Goal: Find specific page/section: Find specific page/section

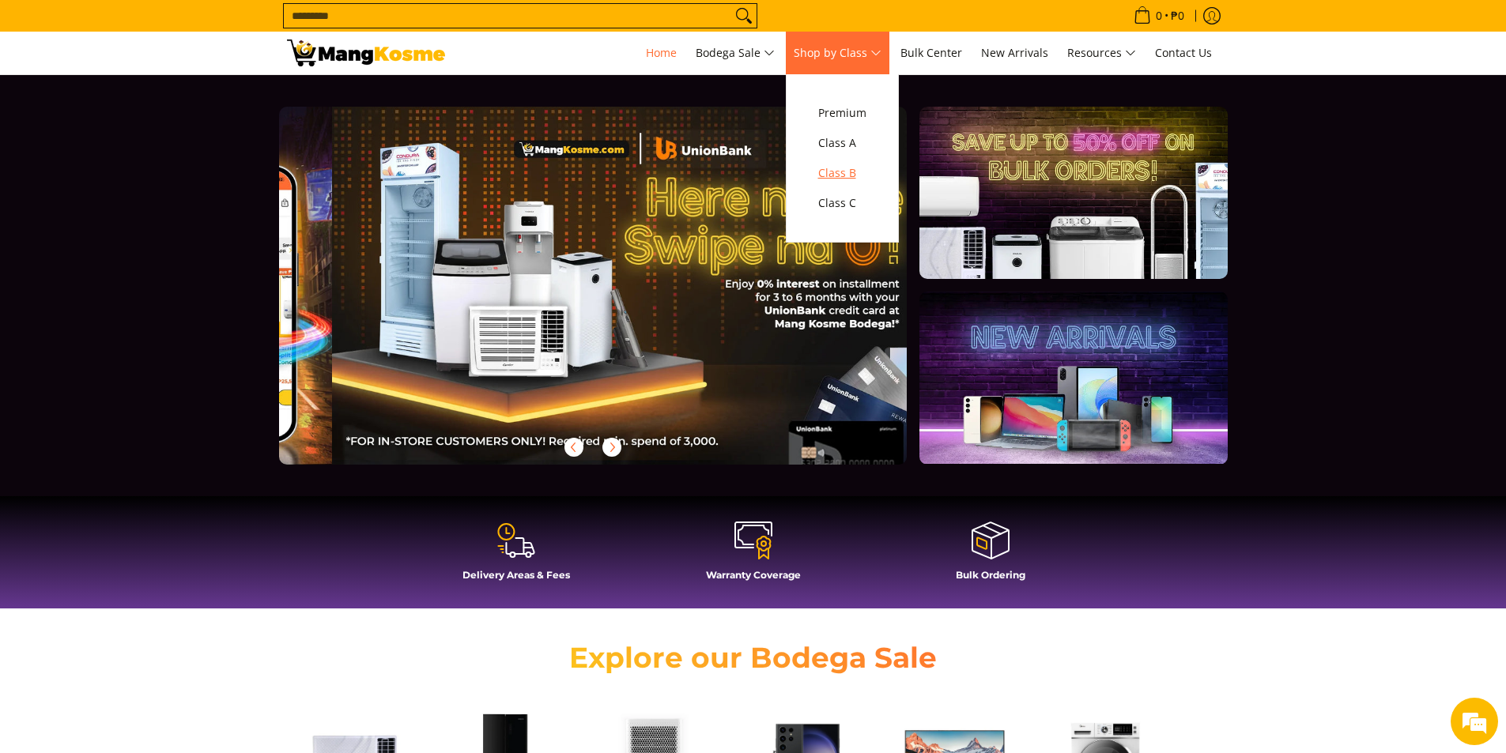
scroll to position [0, 1257]
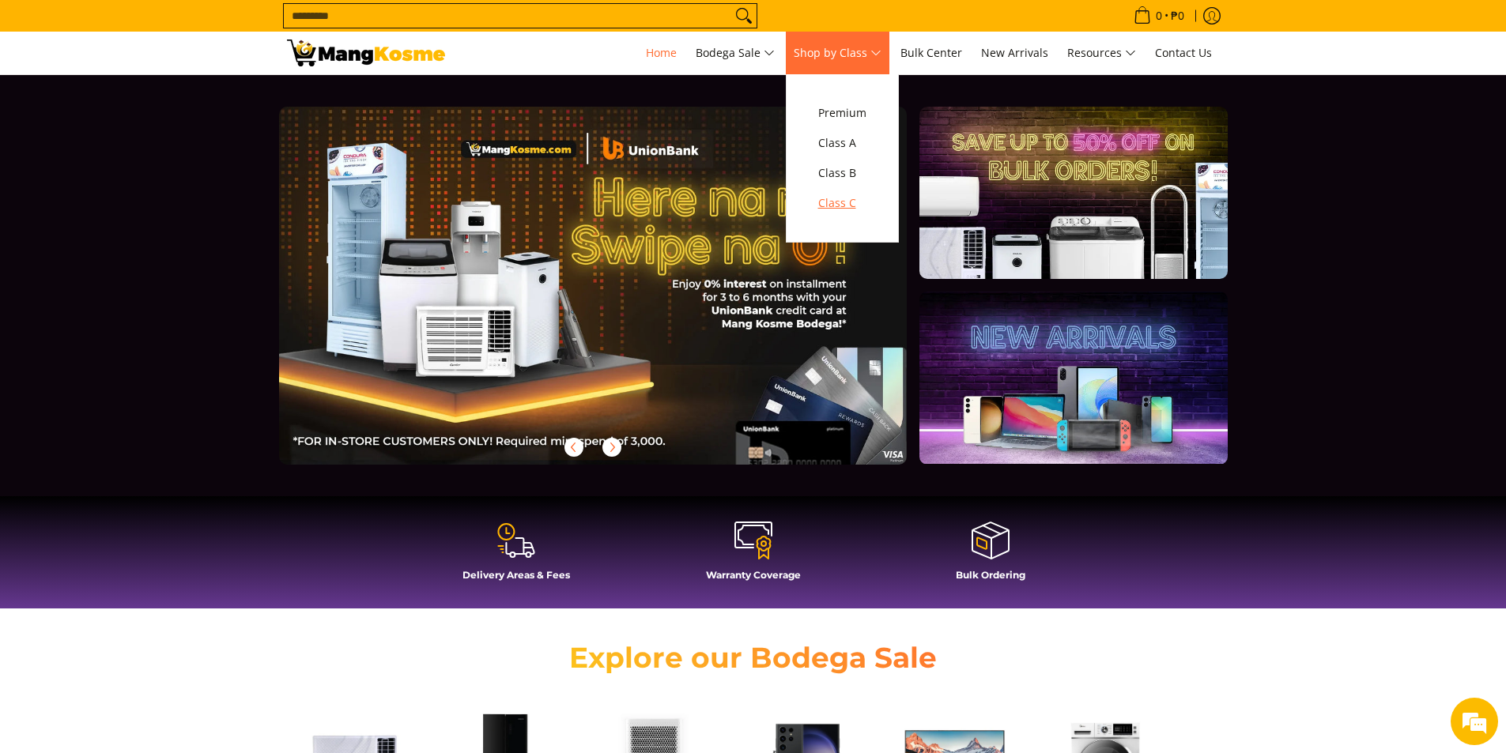
click at [847, 206] on span "Class C" at bounding box center [842, 204] width 48 height 20
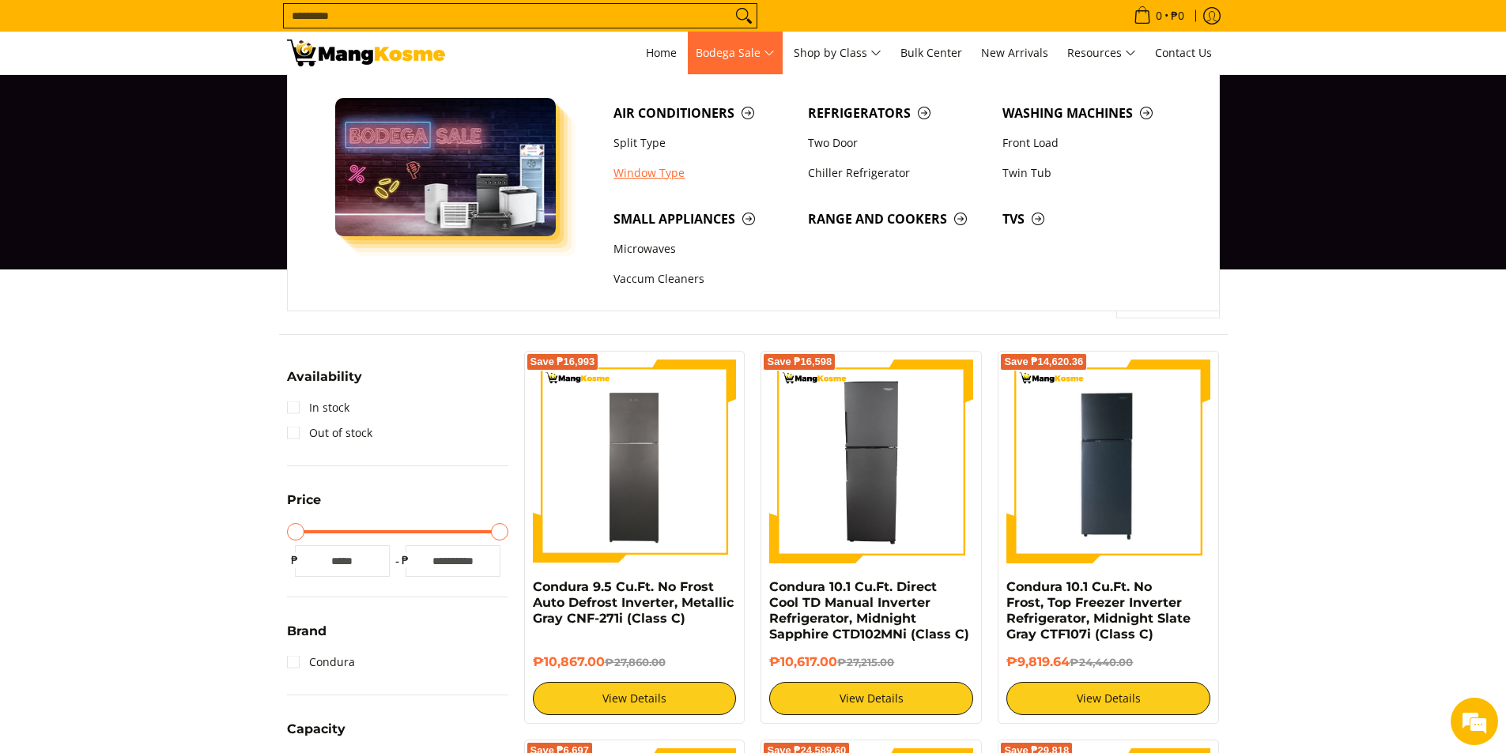
click at [653, 178] on link "Window Type" at bounding box center [702, 173] width 194 height 30
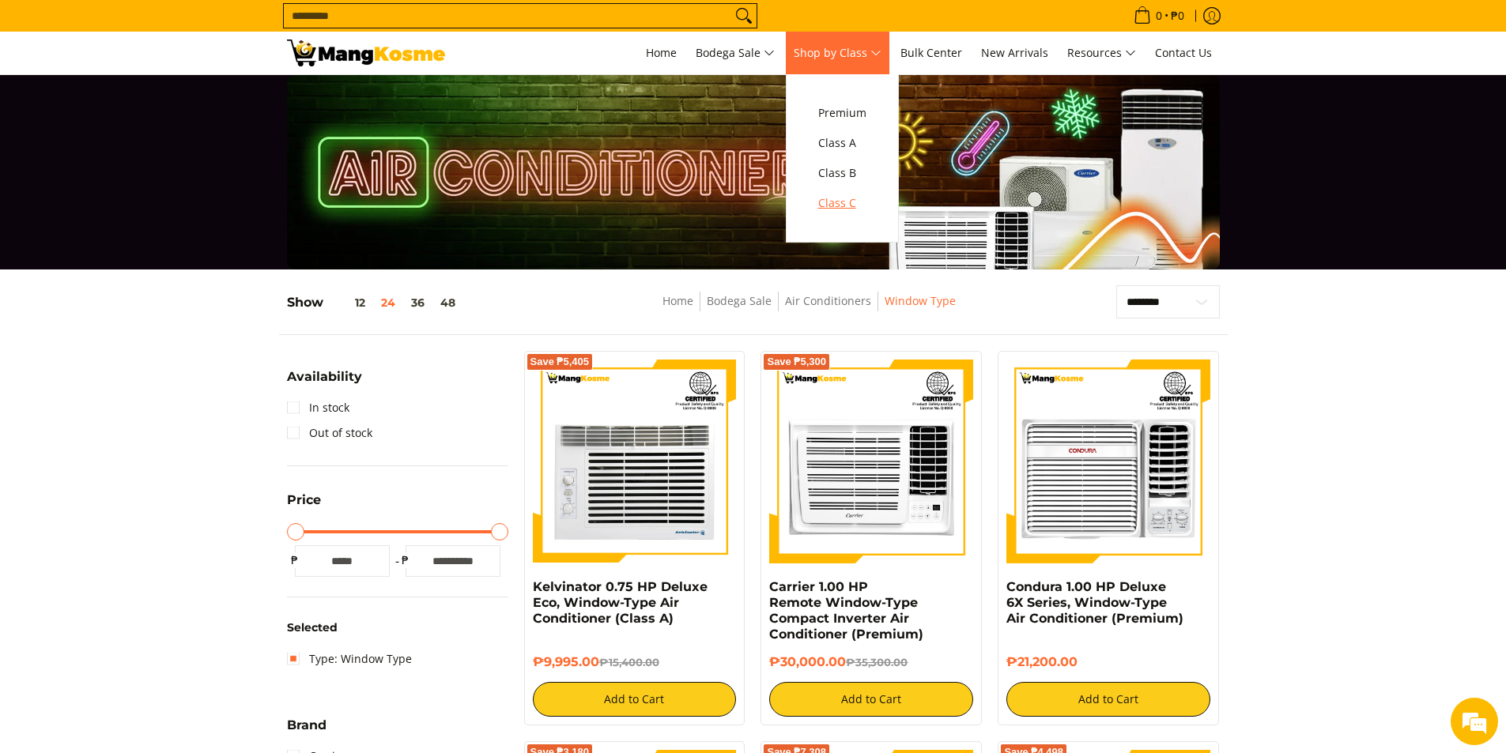
click at [840, 209] on span "Class C" at bounding box center [842, 204] width 48 height 20
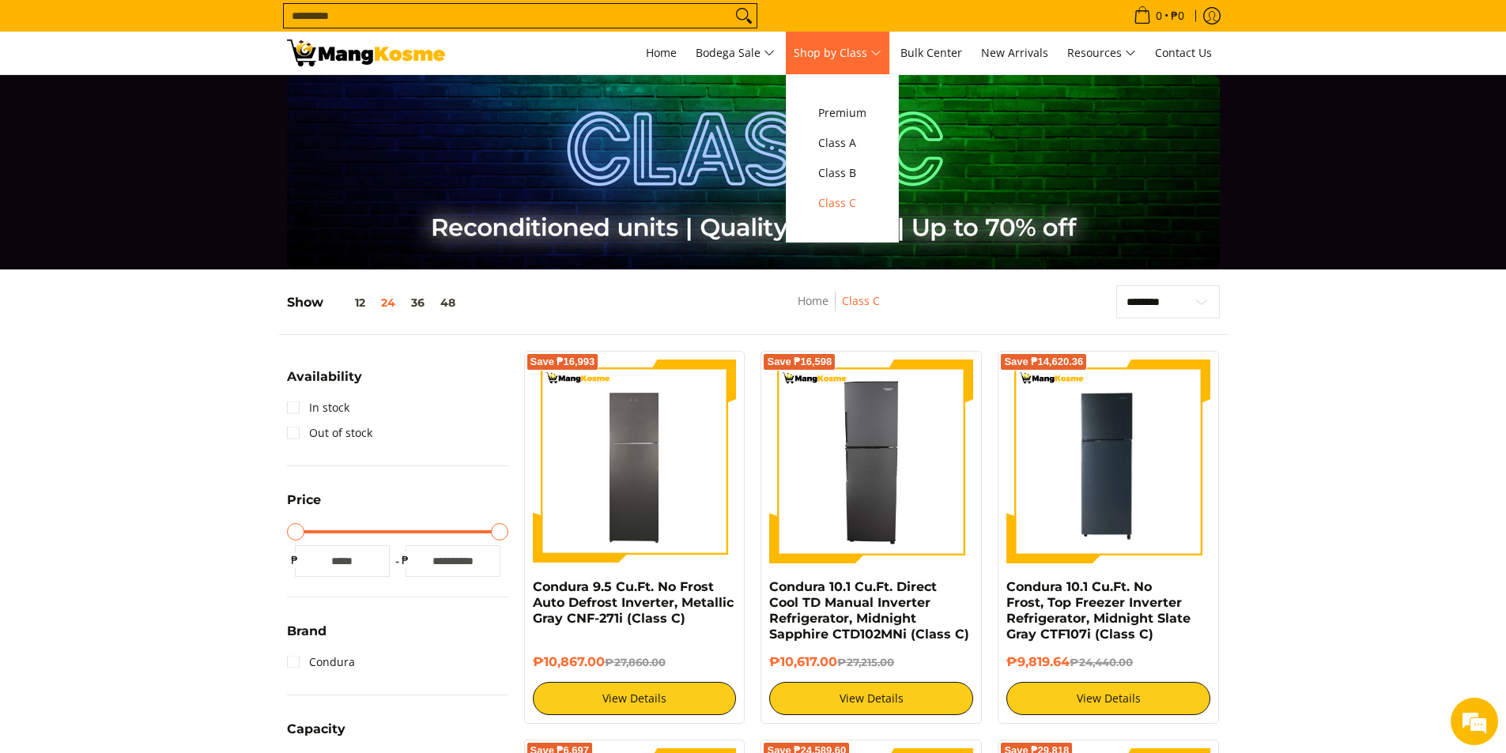
click at [855, 51] on span "Shop by Class" at bounding box center [838, 53] width 88 height 20
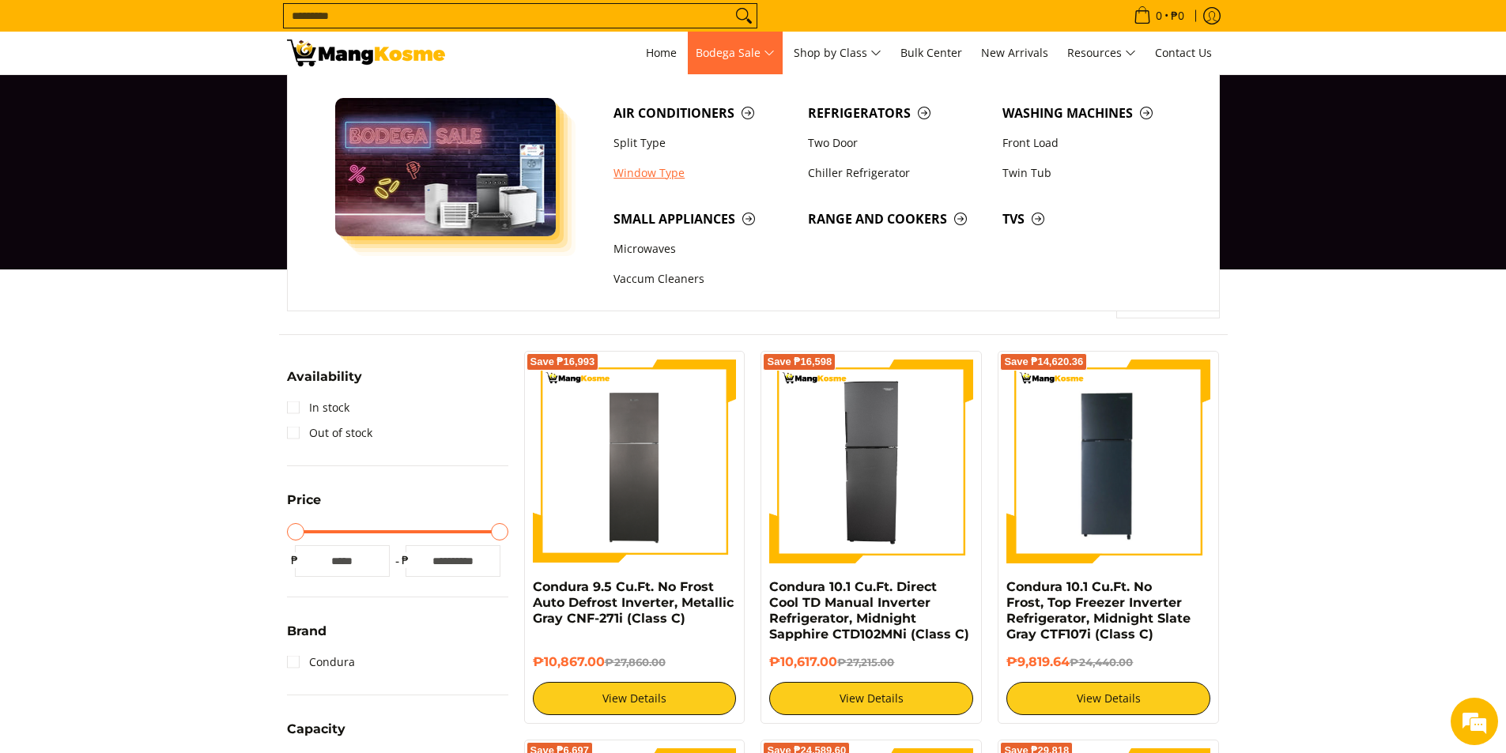
click at [662, 178] on link "Window Type" at bounding box center [702, 173] width 194 height 30
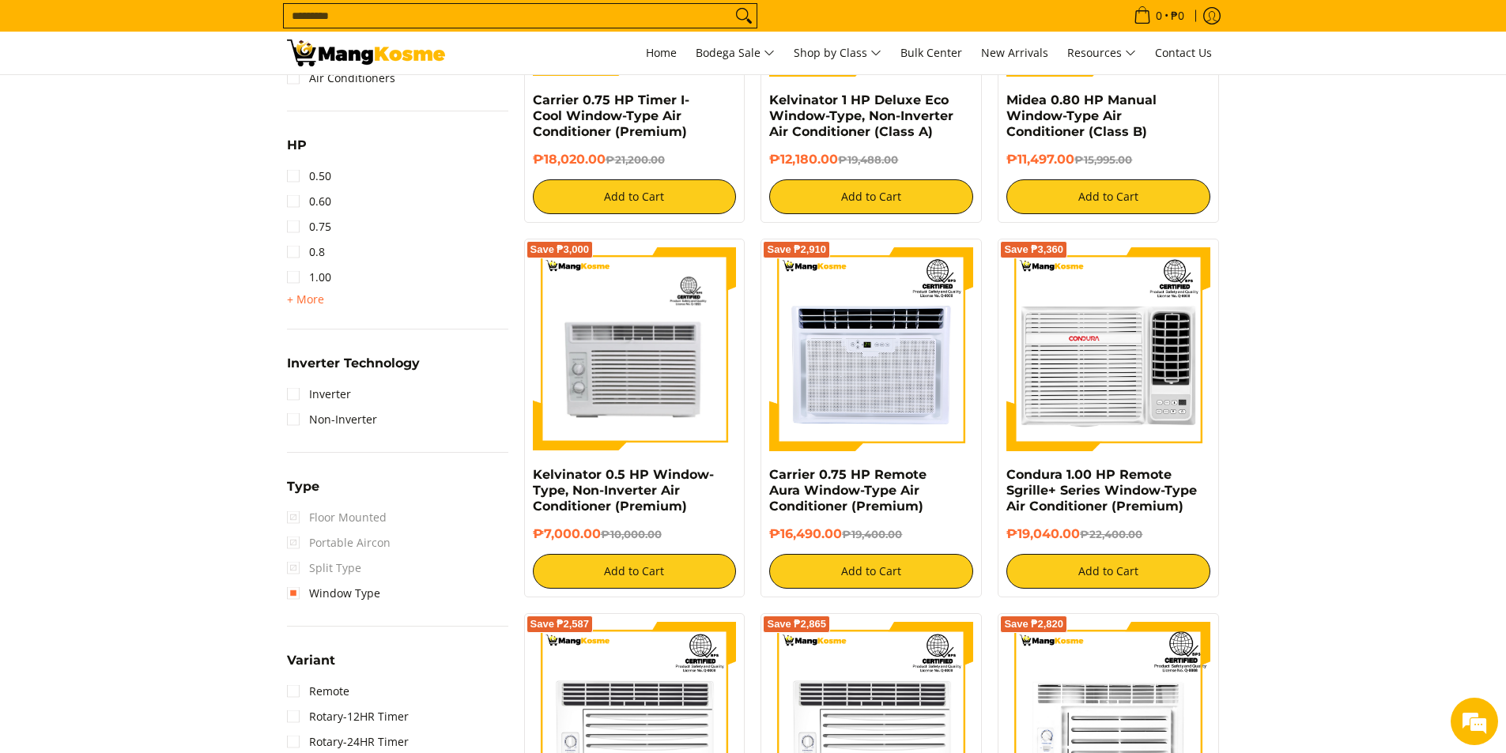
scroll to position [869, 0]
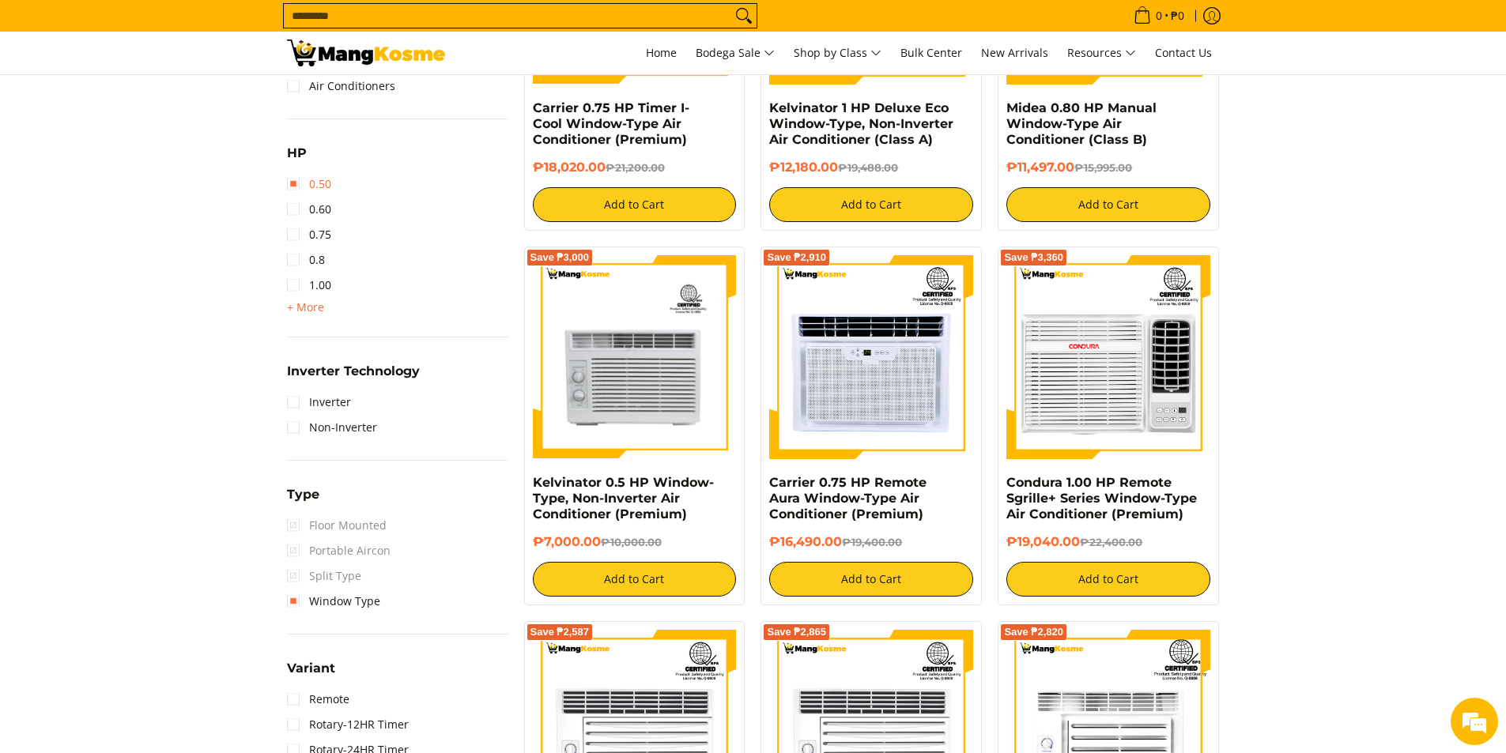
click at [296, 183] on link "0.50" at bounding box center [309, 184] width 44 height 25
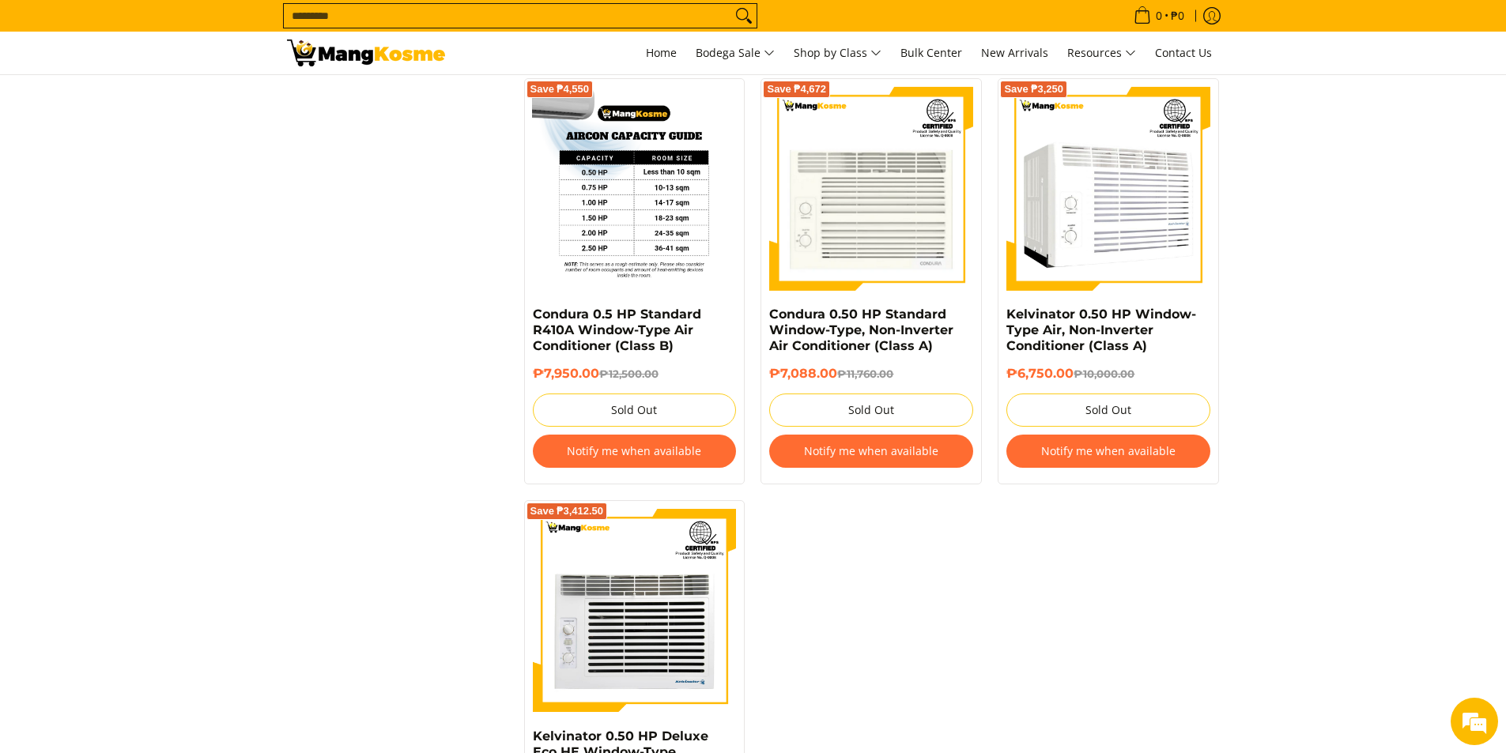
scroll to position [1712, 0]
